Goal: Task Accomplishment & Management: Manage account settings

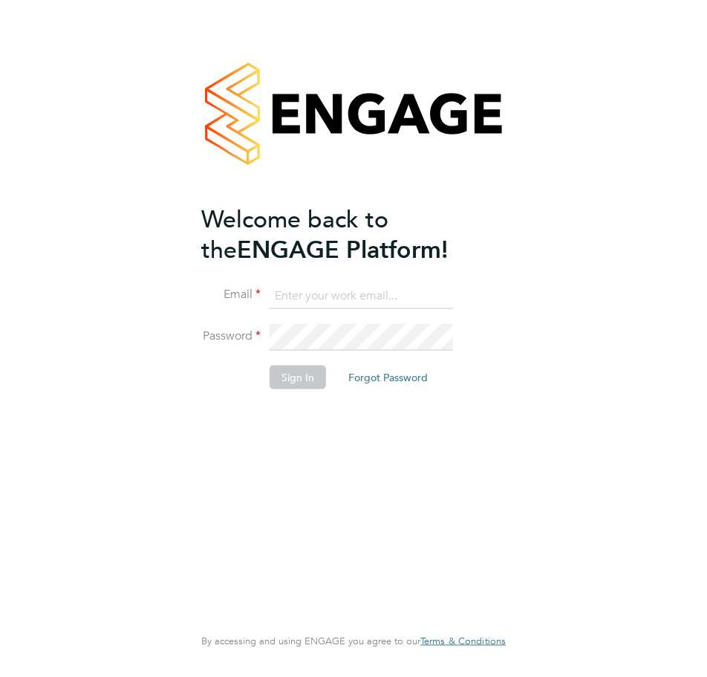
click at [357, 294] on input at bounding box center [362, 295] width 184 height 27
paste input "[EMAIL_ADDRESS][DOMAIN_NAME]"
type input "[EMAIL_ADDRESS][DOMAIN_NAME]"
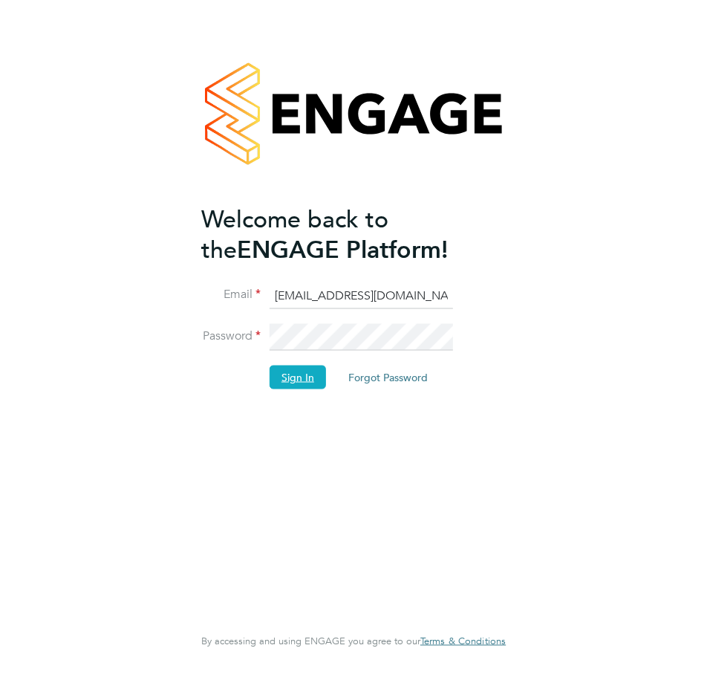
click at [295, 378] on button "Sign In" at bounding box center [298, 377] width 56 height 24
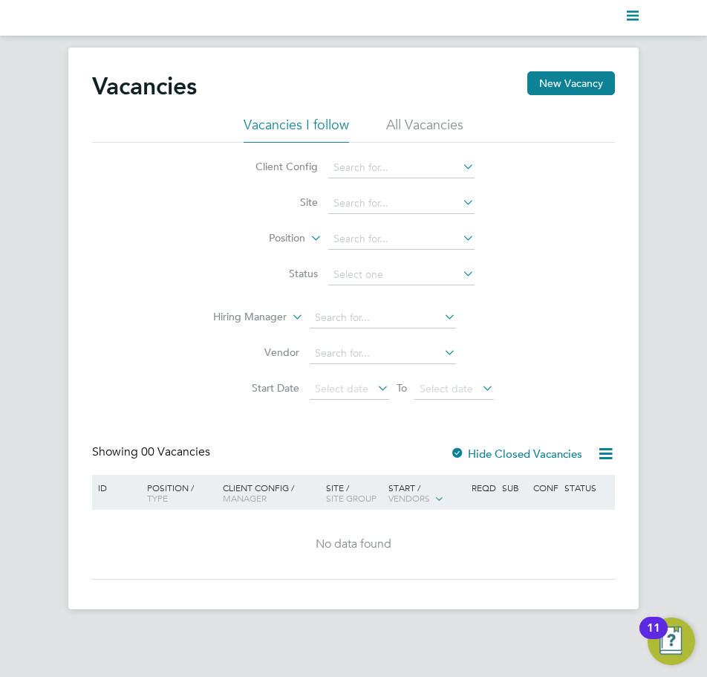
click at [633, 13] on icon "Main navigation" at bounding box center [633, 16] width 12 height 12
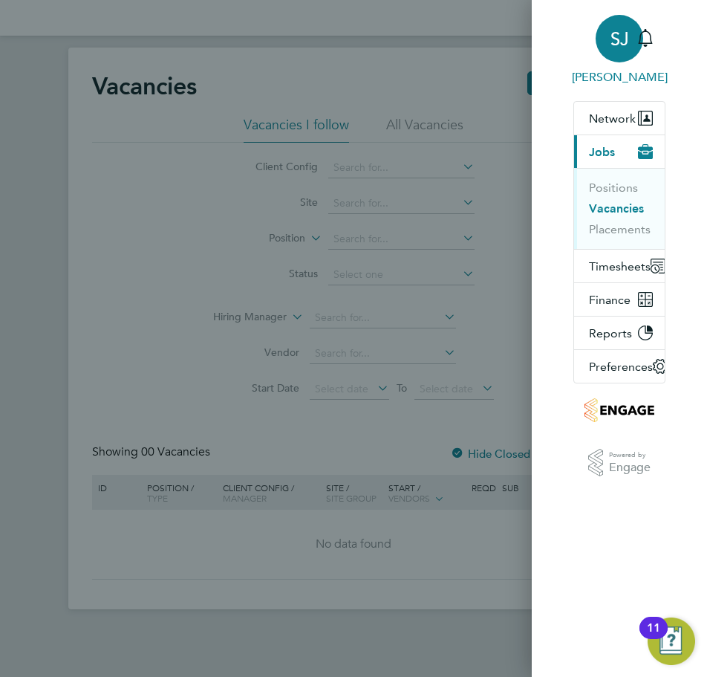
click at [616, 36] on span "SJ" at bounding box center [620, 38] width 19 height 19
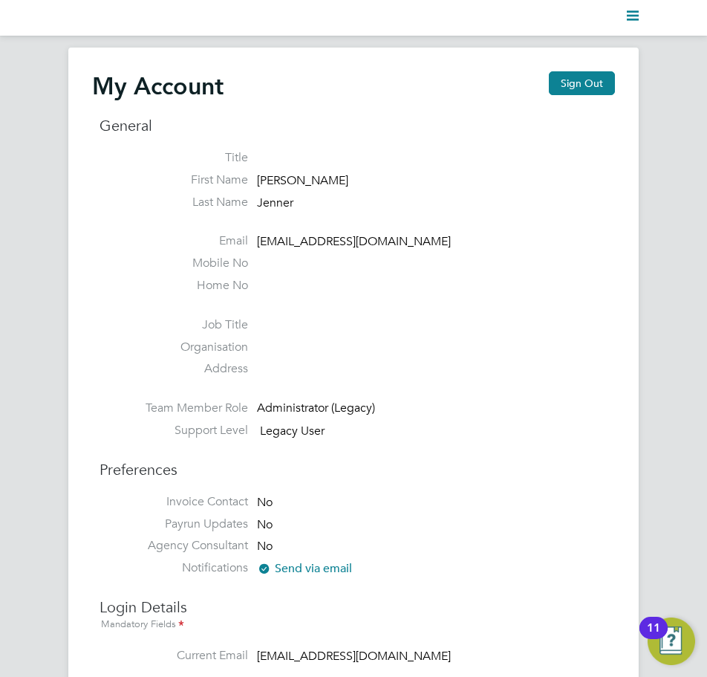
click at [629, 21] on icon "Main navigation" at bounding box center [633, 16] width 12 height 12
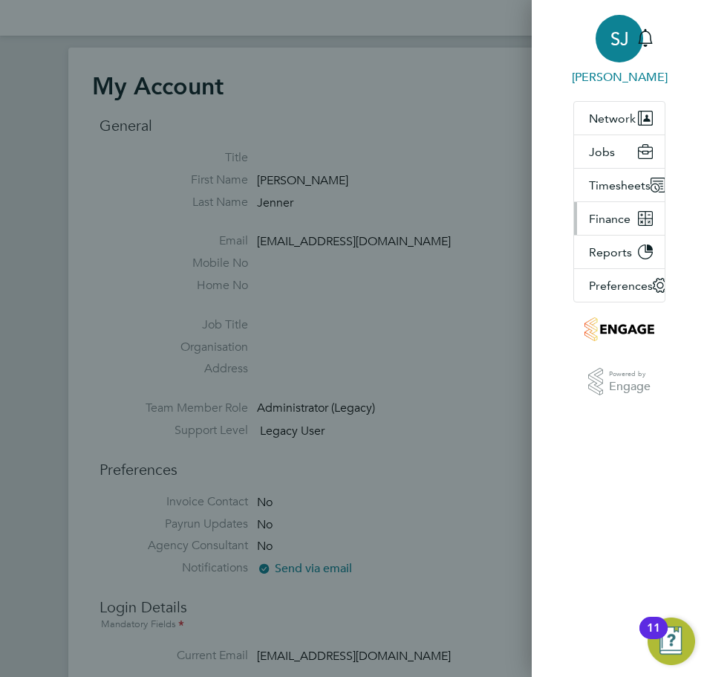
click at [611, 214] on span "Finance" at bounding box center [610, 219] width 42 height 14
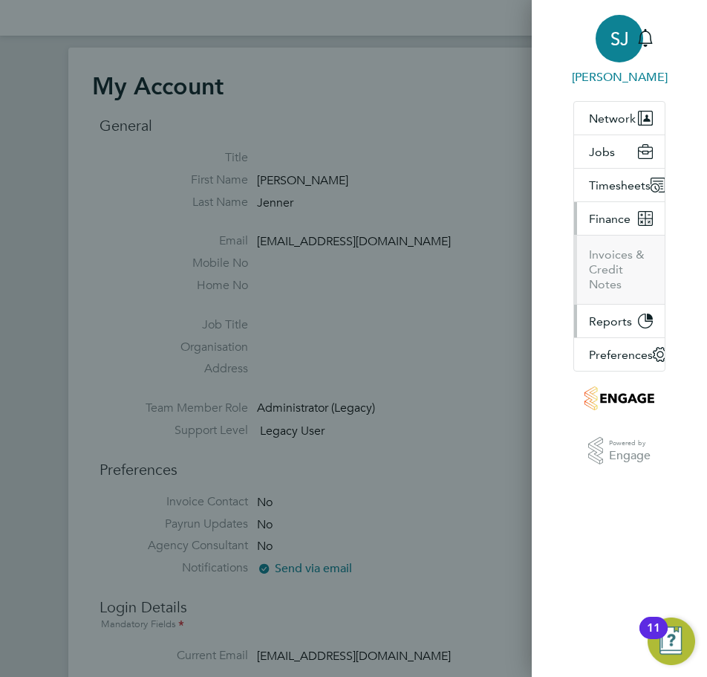
click at [623, 317] on span "Reports" at bounding box center [610, 321] width 43 height 14
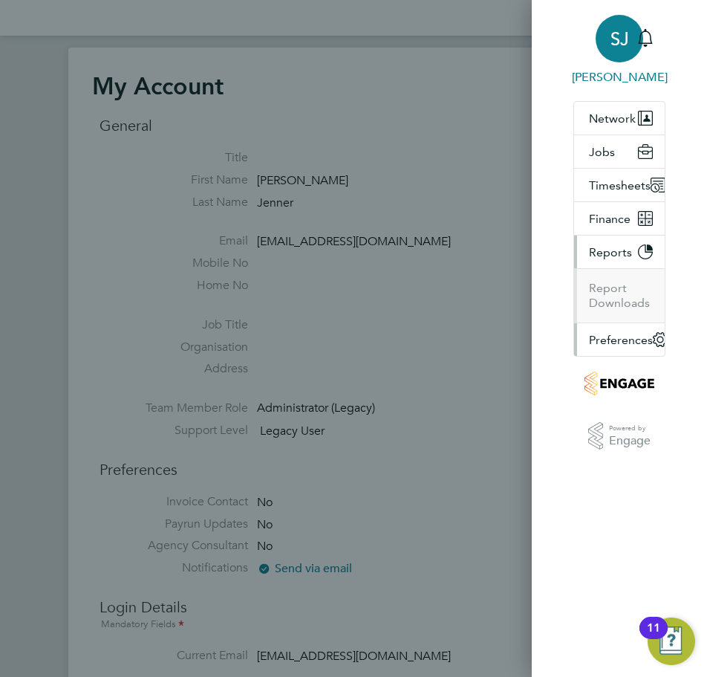
click at [631, 341] on span "Preferences" at bounding box center [621, 340] width 64 height 14
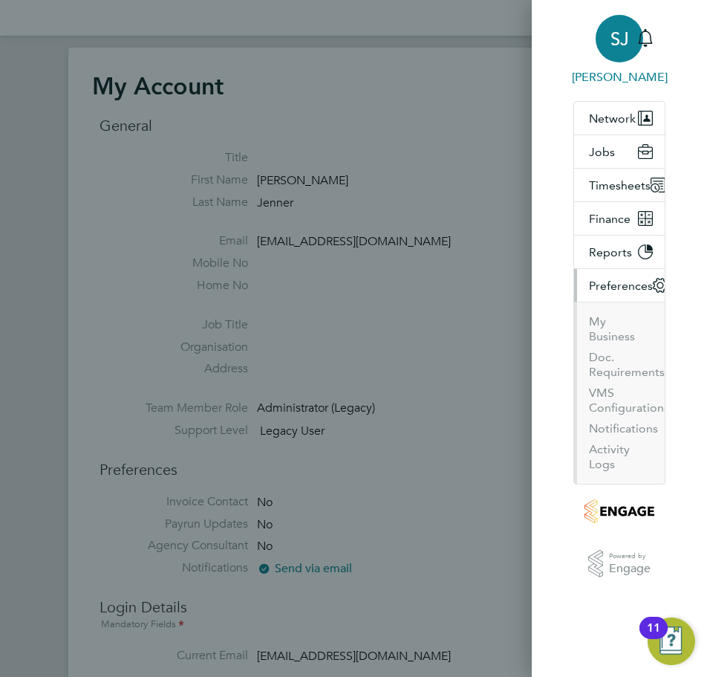
click at [615, 41] on span "SJ" at bounding box center [620, 38] width 19 height 19
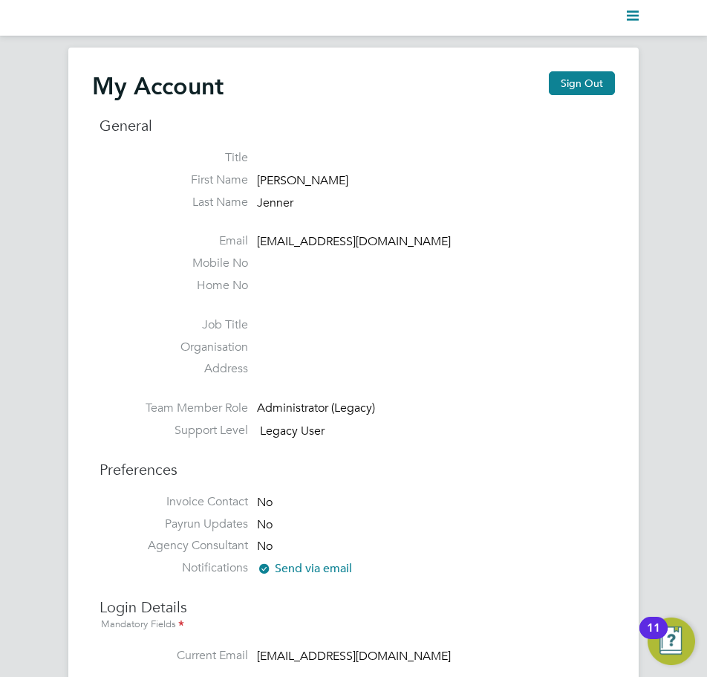
click at [627, 15] on polygon "Main navigation" at bounding box center [633, 16] width 12 height 2
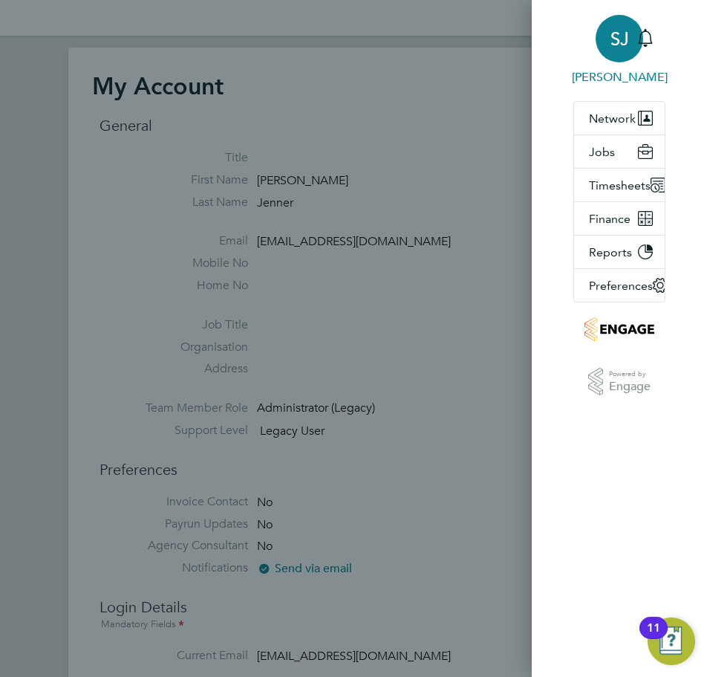
click at [608, 54] on div "SJ" at bounding box center [620, 39] width 48 height 48
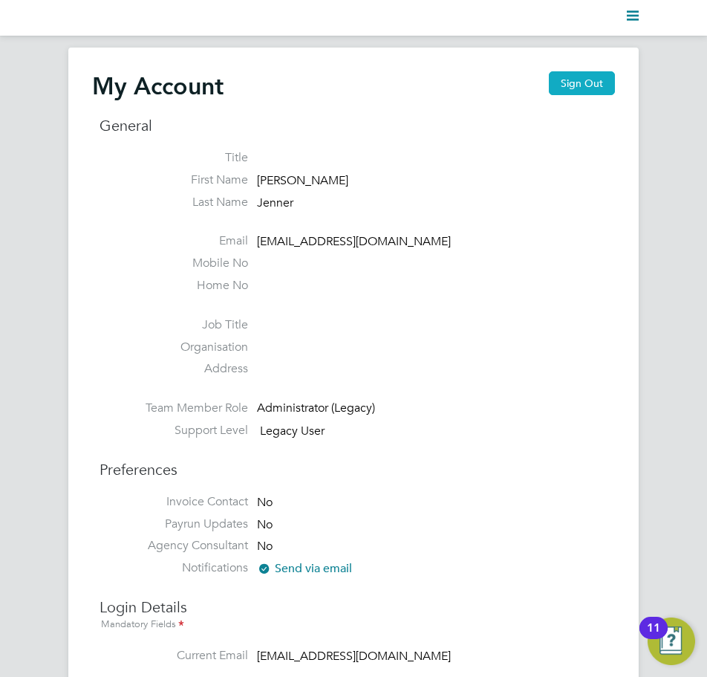
click at [582, 82] on button "Sign Out" at bounding box center [582, 83] width 66 height 24
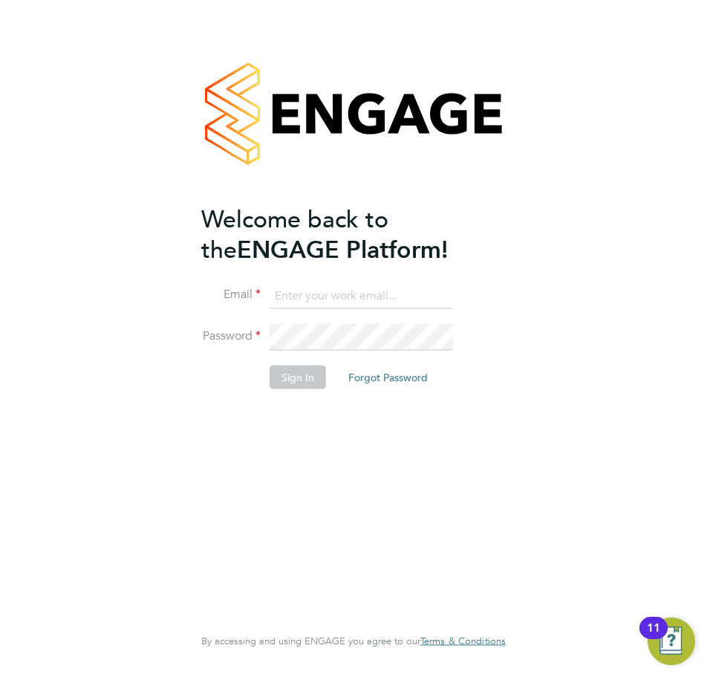
click at [375, 297] on input at bounding box center [362, 295] width 184 height 27
paste input "[EMAIL_ADDRESS][DOMAIN_NAME]"
type input "[EMAIL_ADDRESS][DOMAIN_NAME]"
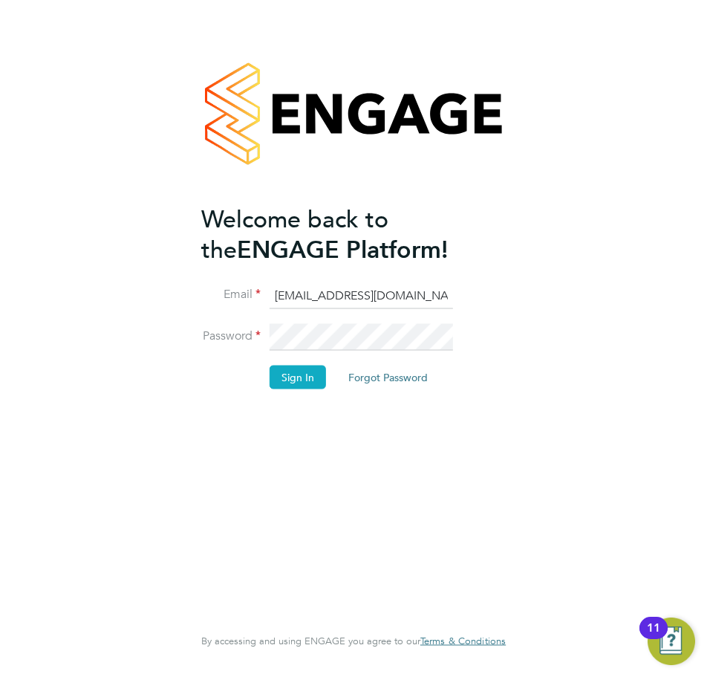
click at [308, 375] on button "Sign In" at bounding box center [298, 377] width 56 height 24
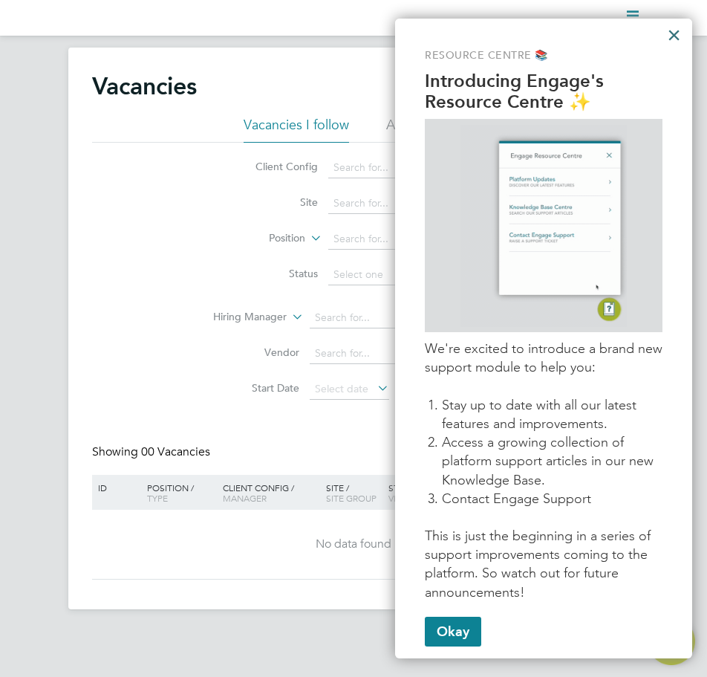
click at [677, 32] on button "×" at bounding box center [674, 35] width 14 height 24
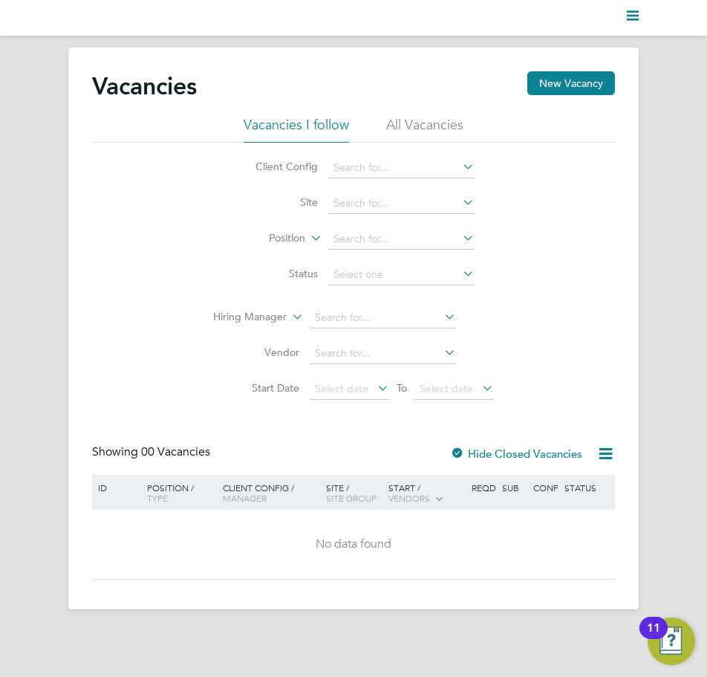
click at [633, 10] on icon "Main navigation" at bounding box center [633, 16] width 12 height 12
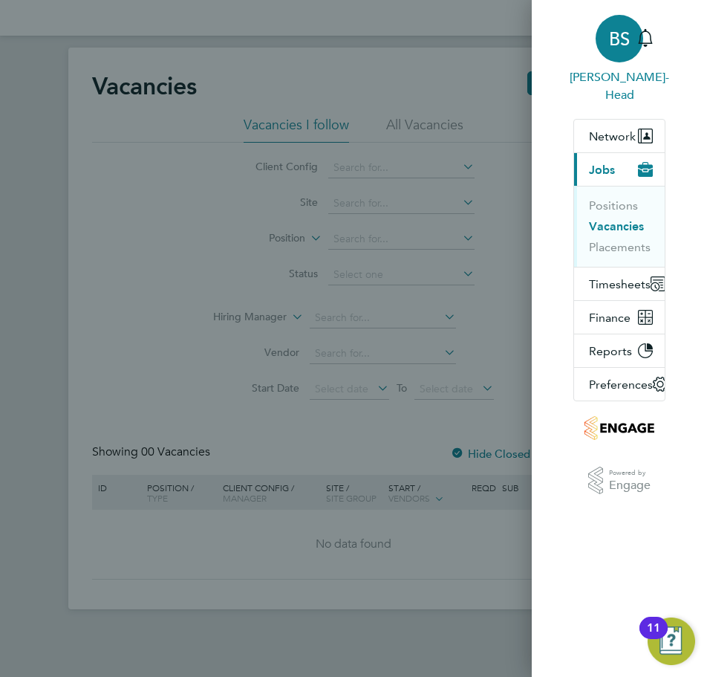
click at [621, 27] on div "BS" at bounding box center [620, 39] width 48 height 48
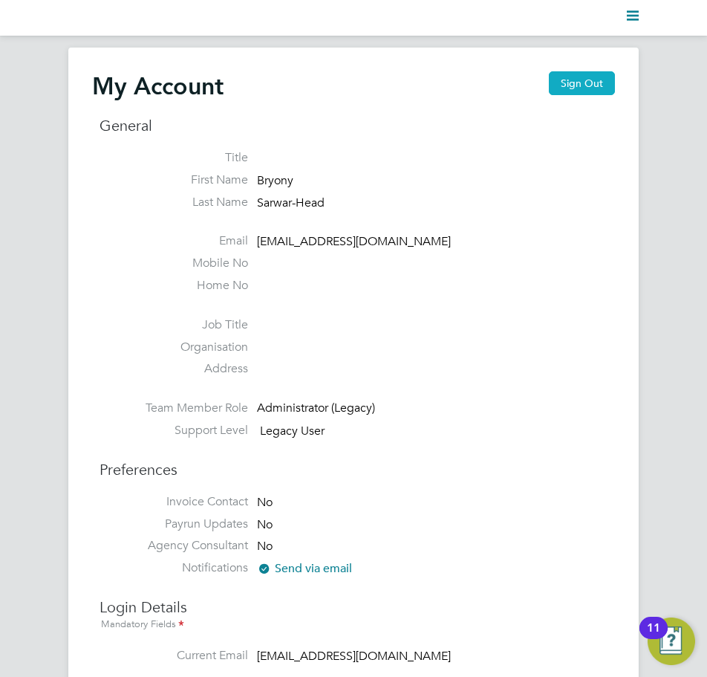
click at [599, 76] on button "Sign Out" at bounding box center [582, 83] width 66 height 24
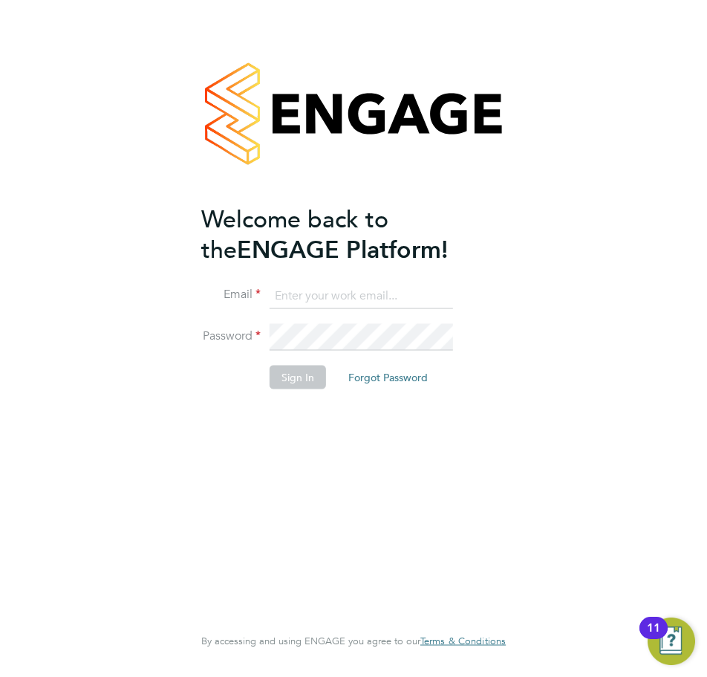
click at [396, 279] on ng-template "Welcome back to the ENGAGE Platform! Email Password Sign In Forgot Password" at bounding box center [346, 304] width 290 height 201
click at [392, 288] on input at bounding box center [362, 295] width 184 height 27
paste input "jm.sms-tc@engagedeployment.com"
type input "jm.sms-tc@engagedeployment.com"
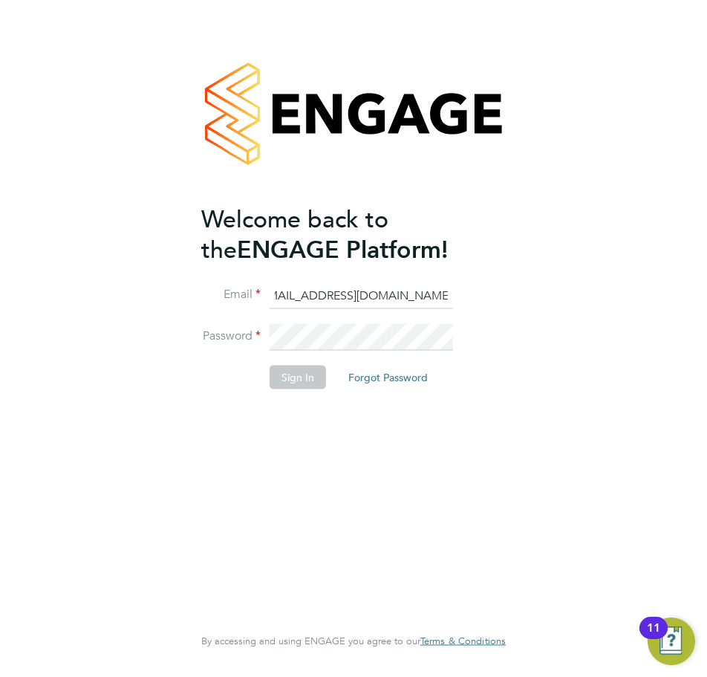
scroll to position [0, 0]
click at [289, 371] on button "Sign In" at bounding box center [298, 377] width 56 height 24
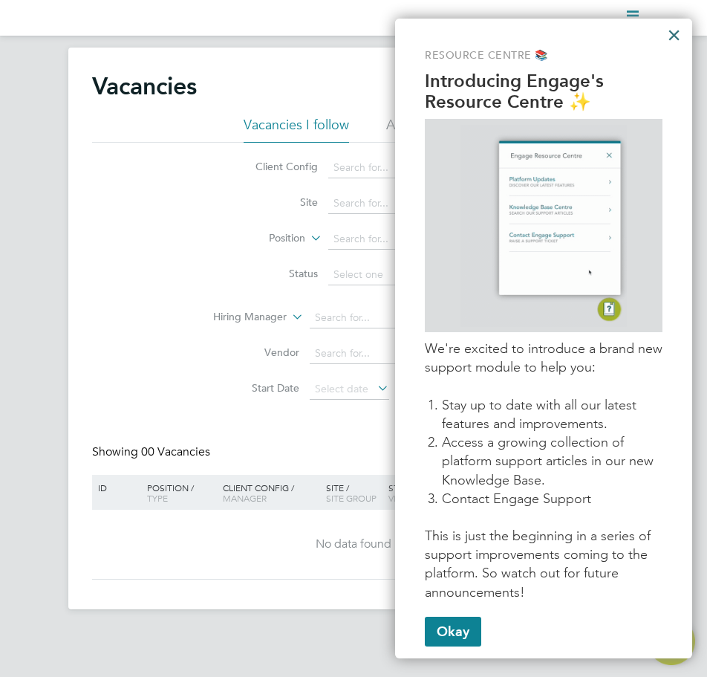
click at [676, 41] on button "×" at bounding box center [674, 35] width 14 height 24
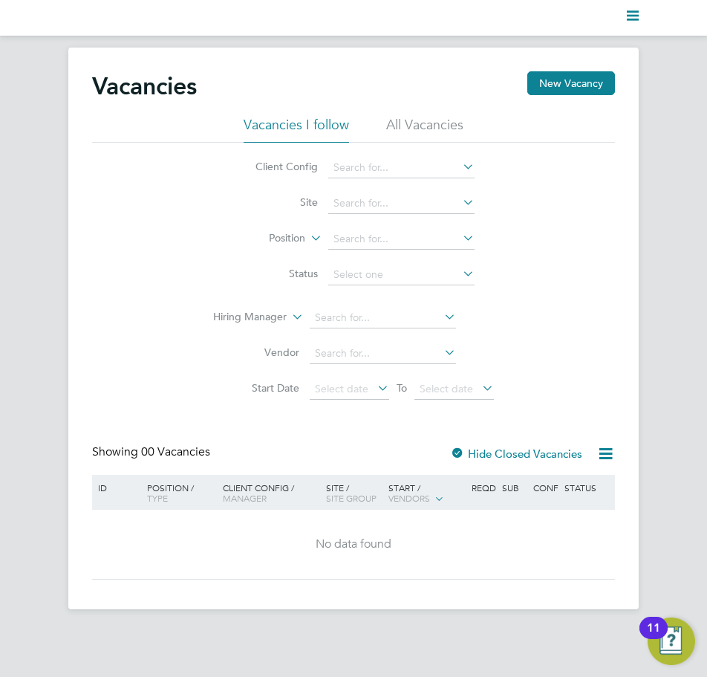
click at [632, 19] on polygon "Main navigation" at bounding box center [633, 20] width 12 height 2
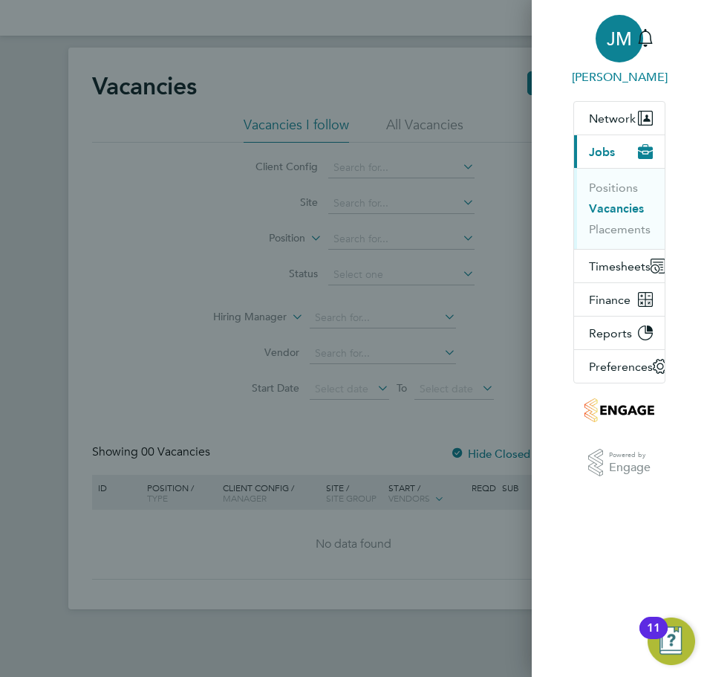
click at [621, 37] on span "JM" at bounding box center [619, 38] width 25 height 19
